Goal: Navigation & Orientation: Find specific page/section

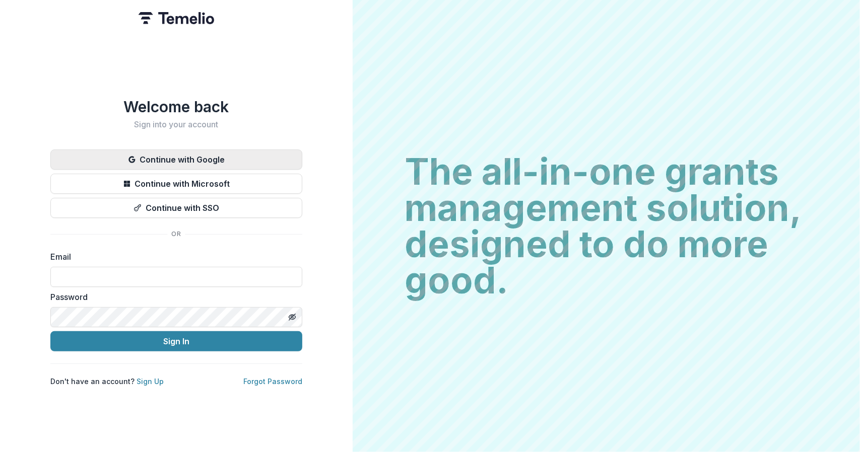
click at [257, 152] on button "Continue with Google" at bounding box center [176, 160] width 252 height 20
click at [222, 155] on button "Continue with Google" at bounding box center [176, 160] width 252 height 20
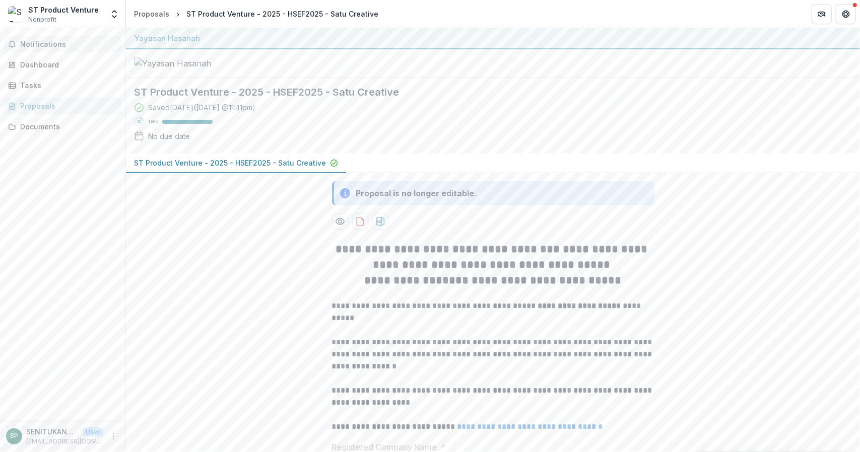
click at [51, 46] on span "Notifications" at bounding box center [68, 44] width 97 height 9
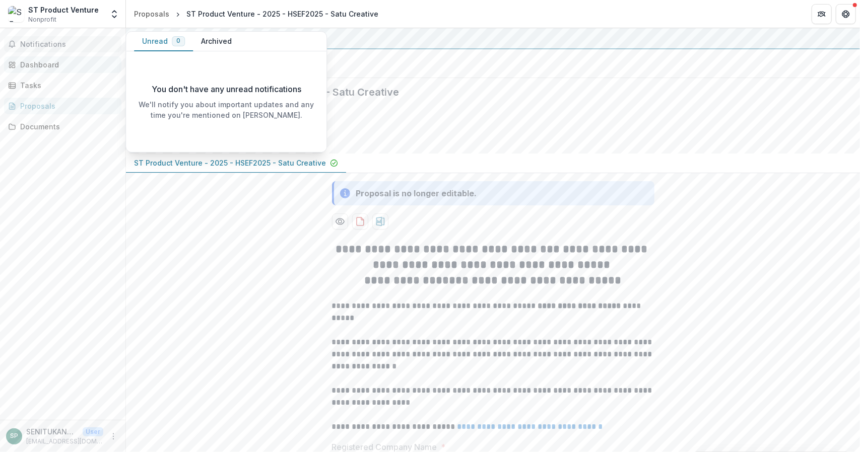
click at [71, 68] on div "Dashboard" at bounding box center [66, 64] width 93 height 11
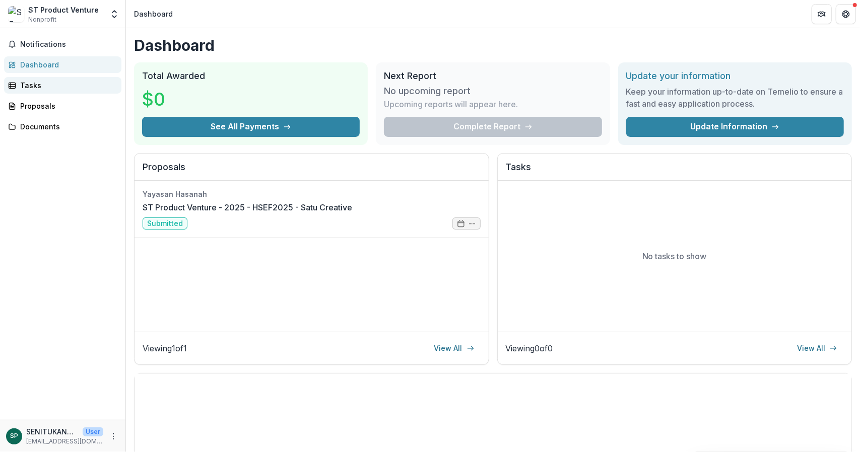
click at [68, 86] on div "Tasks" at bounding box center [66, 85] width 93 height 11
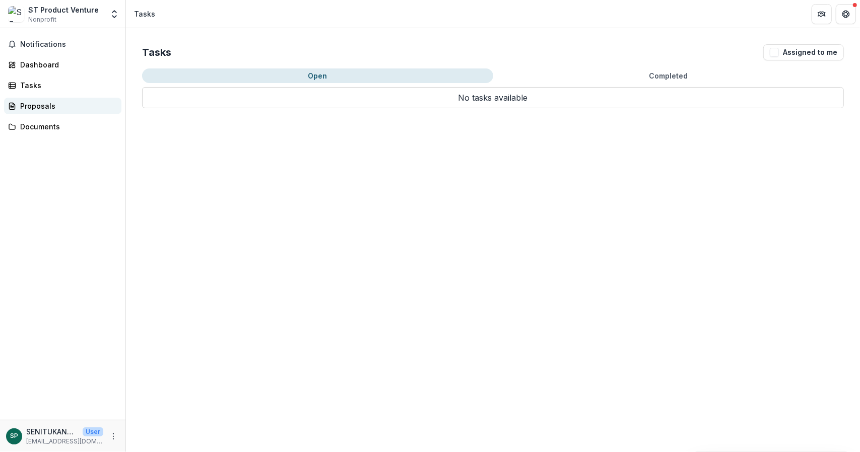
click at [72, 106] on div "Proposals" at bounding box center [66, 106] width 93 height 11
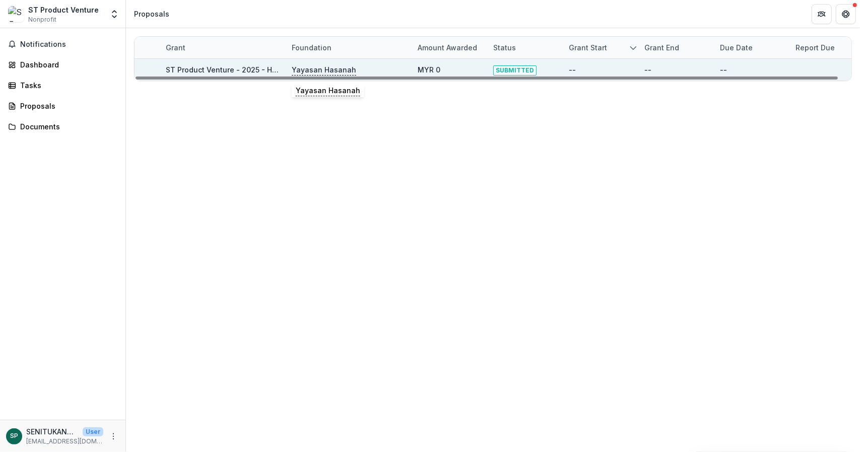
click at [317, 64] on p "Yayasan Hasanah" at bounding box center [324, 69] width 64 height 11
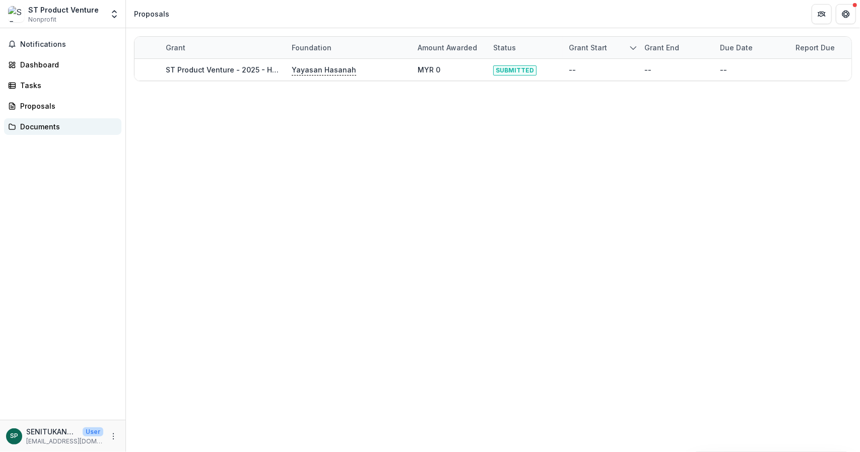
click at [74, 120] on link "Documents" at bounding box center [62, 126] width 117 height 17
